Goal: Task Accomplishment & Management: Manage account settings

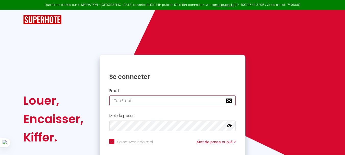
type input "[PERSON_NAME][EMAIL_ADDRESS][DOMAIN_NAME]"
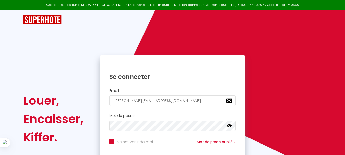
click at [268, 104] on div "Louer, Encaisser, [PERSON_NAME]. Se connecter Email [PERSON_NAME][EMAIL_ADDRESS…" at bounding box center [173, 119] width 306 height 128
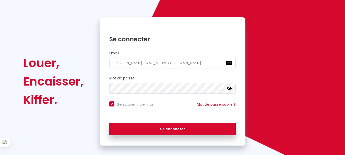
scroll to position [43, 0]
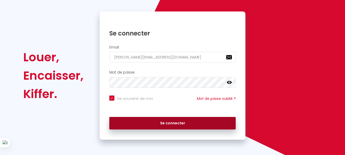
click at [193, 125] on button "Se connecter" at bounding box center [172, 123] width 127 height 13
checkbox input "true"
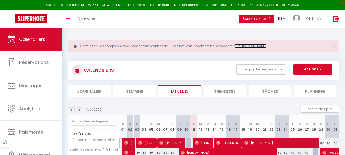
click at [256, 47] on link "[URL][DOMAIN_NAME]" at bounding box center [251, 46] width 32 height 4
click at [194, 31] on div "Certains de vos comptes Airbnb sont désynchronisés de SuperHote. Voici comment …" at bounding box center [203, 118] width 283 height 181
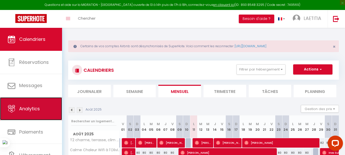
click at [36, 111] on span "Analytics" at bounding box center [29, 109] width 21 height 6
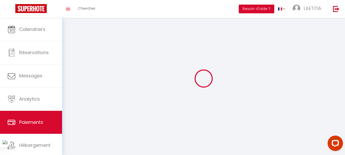
select select "2025"
select select "8"
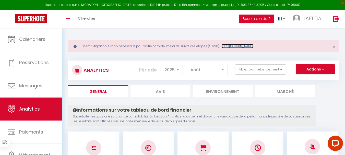
click at [248, 45] on link "[URL][DOMAIN_NAME]" at bounding box center [238, 46] width 32 height 4
